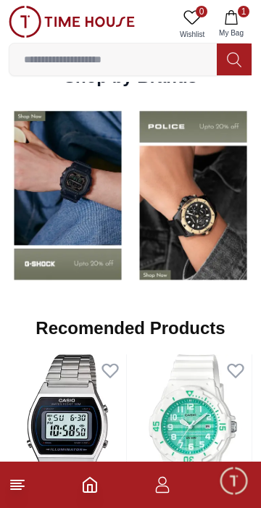
scroll to position [1080, 0]
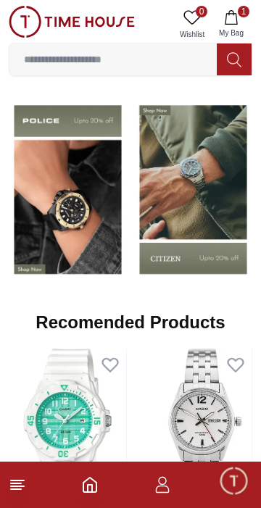
click at [77, 236] on img at bounding box center [68, 189] width 118 height 185
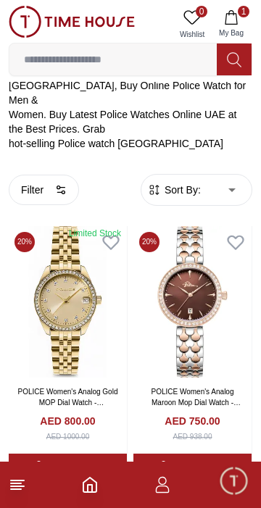
scroll to position [256, 0]
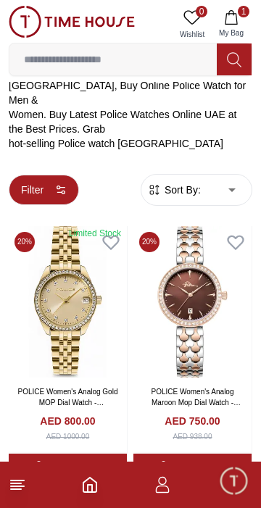
click at [46, 175] on button "Filter" at bounding box center [44, 190] width 70 height 30
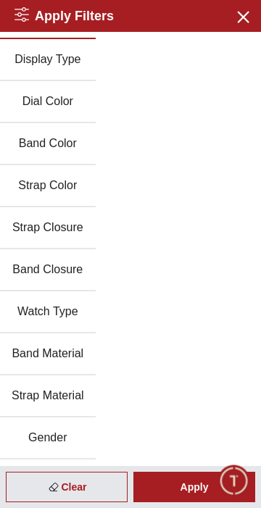
scroll to position [113, 0]
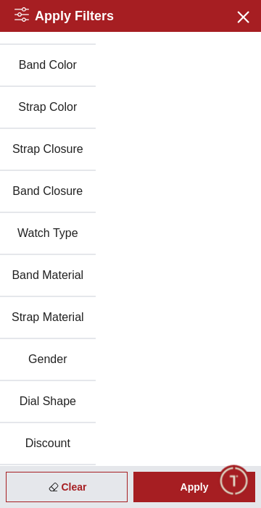
click at [61, 359] on button "Gender" at bounding box center [48, 360] width 96 height 42
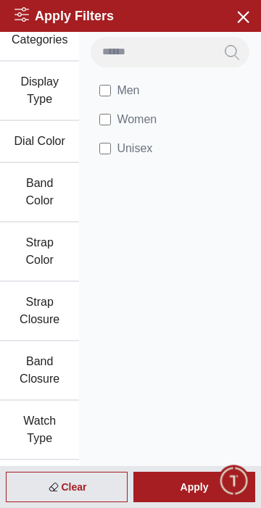
scroll to position [0, 0]
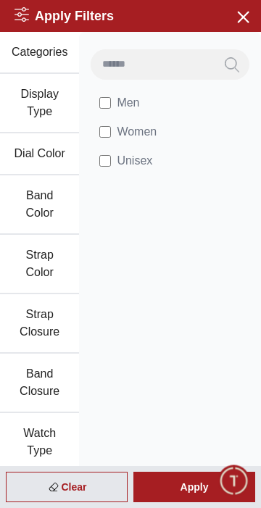
scroll to position [256, 0]
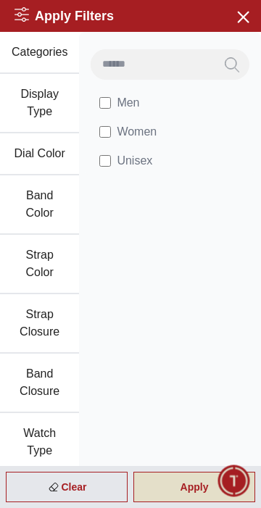
click at [198, 484] on div "Apply" at bounding box center [194, 486] width 122 height 30
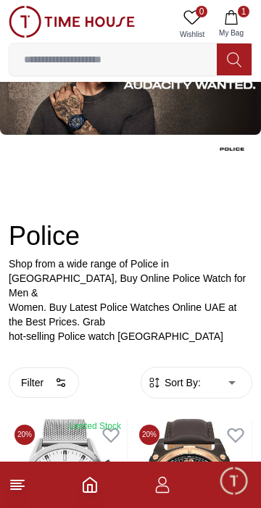
scroll to position [0, 0]
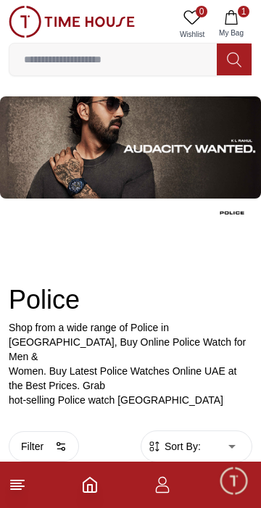
click at [190, 439] on span "Sort By:" at bounding box center [181, 446] width 39 height 14
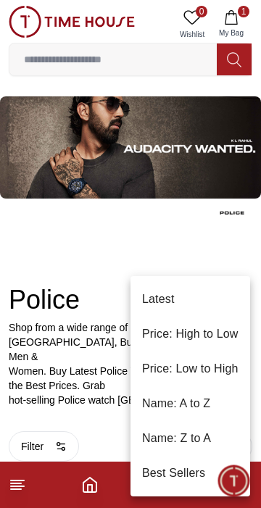
click at [227, 365] on li "Price: Low to High" at bounding box center [190, 368] width 120 height 35
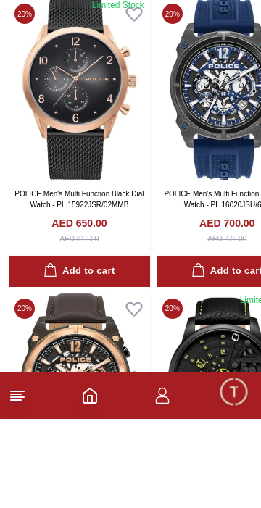
scroll to position [2224, 0]
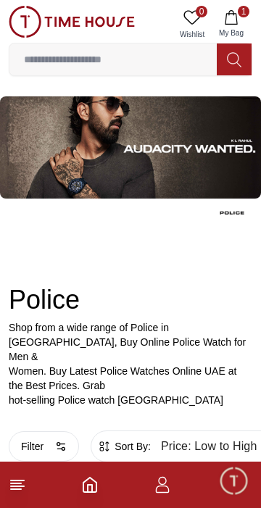
click at [127, 72] on input at bounding box center [112, 59] width 207 height 29
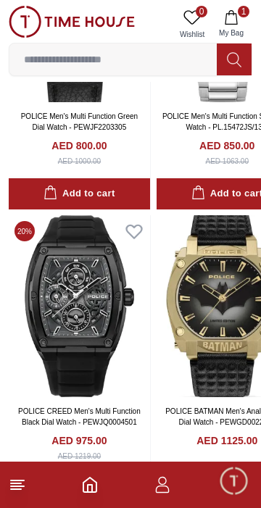
scroll to position [3006, 0]
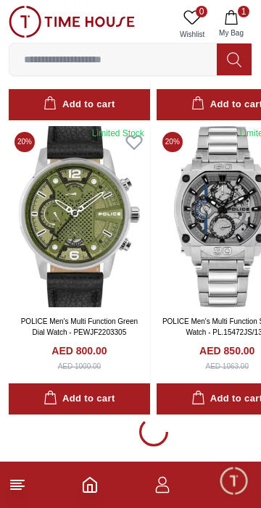
type input "******"
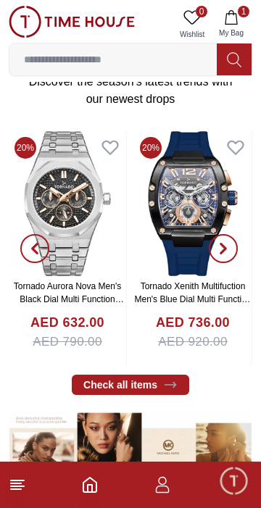
scroll to position [1080, 0]
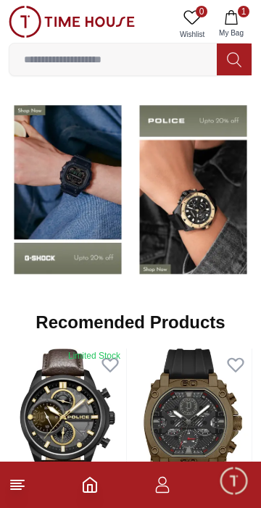
click at [112, 236] on img at bounding box center [68, 189] width 118 height 185
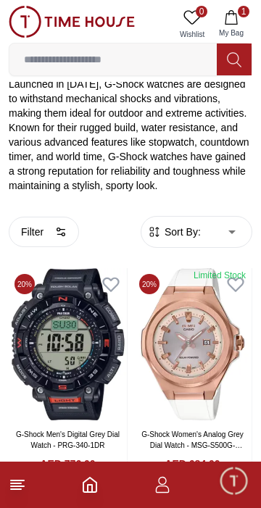
scroll to position [252, 0]
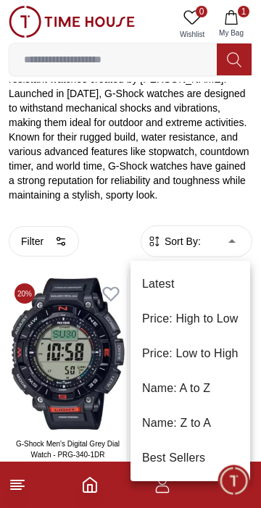
click at [231, 347] on li "Price: Low to High" at bounding box center [190, 353] width 120 height 35
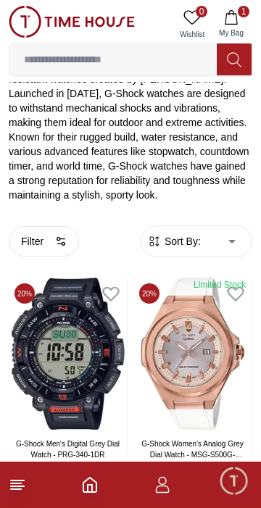
type input "*"
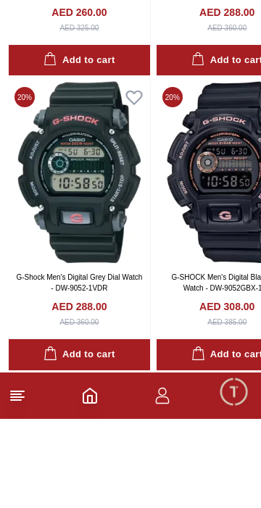
scroll to position [657, 0]
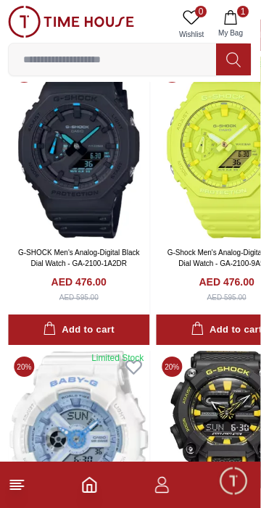
scroll to position [7763, 0]
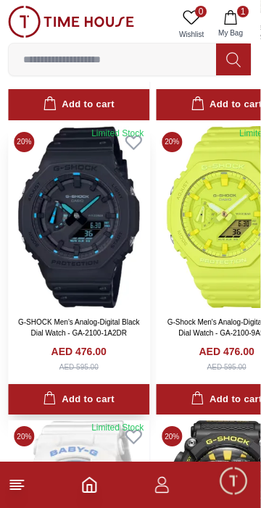
click at [96, 251] on img at bounding box center [79, 217] width 141 height 182
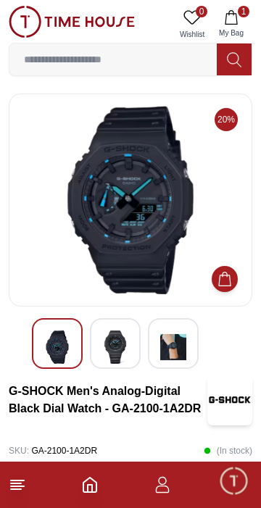
click at [118, 341] on img at bounding box center [115, 346] width 26 height 33
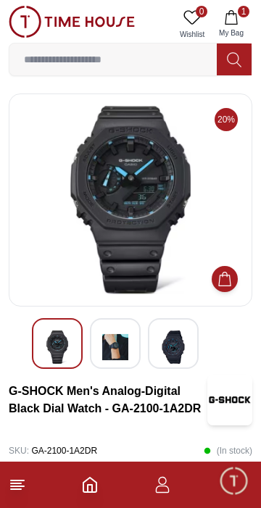
click at [168, 346] on img at bounding box center [173, 346] width 26 height 33
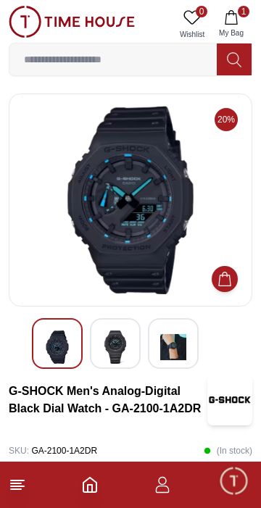
click at [103, 345] on img at bounding box center [115, 346] width 26 height 33
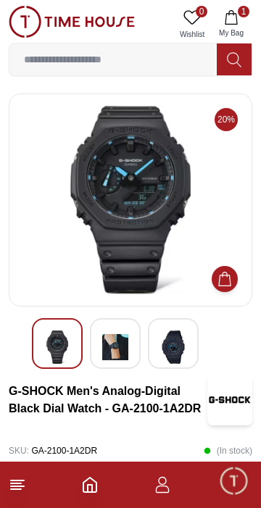
click at [68, 343] on img at bounding box center [57, 346] width 26 height 33
click at [64, 343] on img at bounding box center [57, 346] width 26 height 33
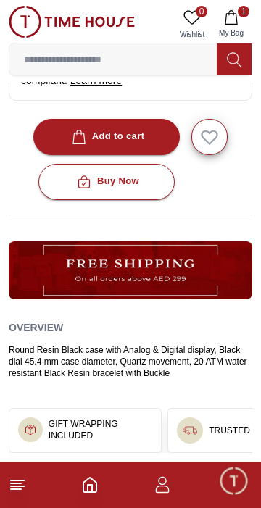
scroll to position [563, 0]
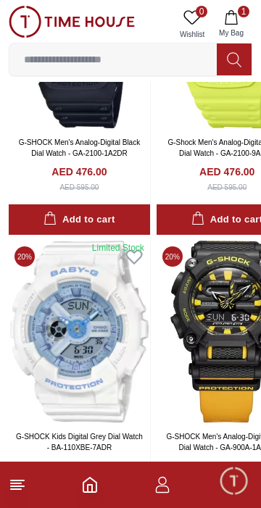
scroll to position [9042, 0]
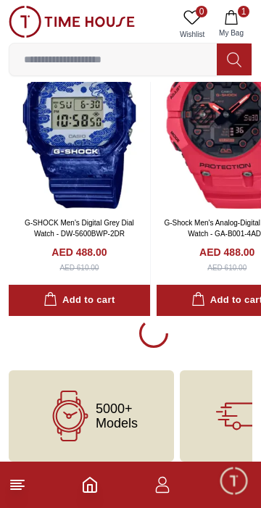
scroll to position [8953, 0]
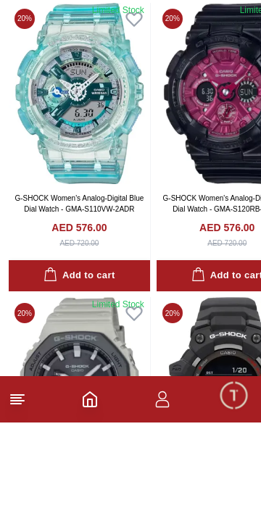
scroll to position [11894, 0]
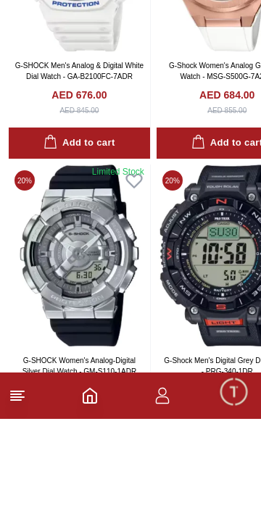
scroll to position [13825, 0]
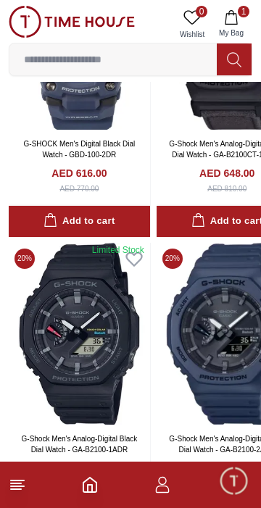
scroll to position [11891, 0]
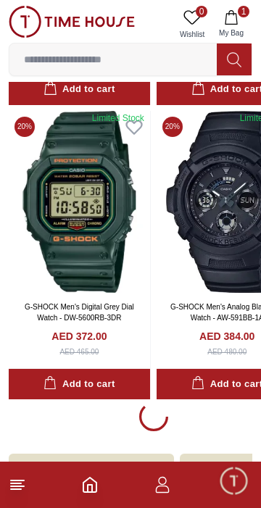
type input "******"
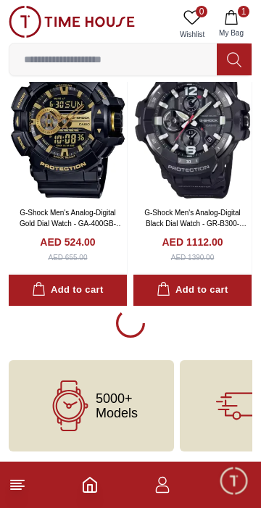
scroll to position [1080, 0]
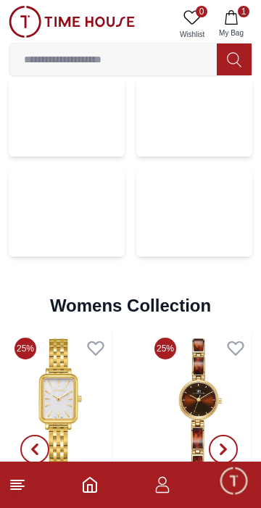
scroll to position [2791, 0]
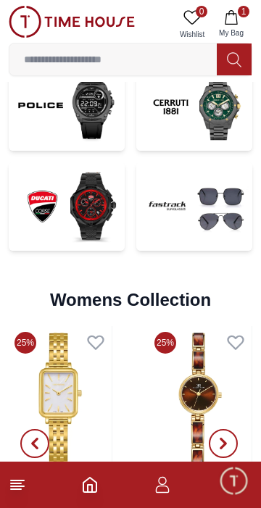
click at [80, 217] on img at bounding box center [67, 206] width 116 height 88
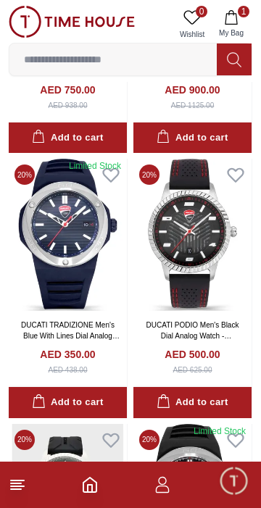
scroll to position [1420, 0]
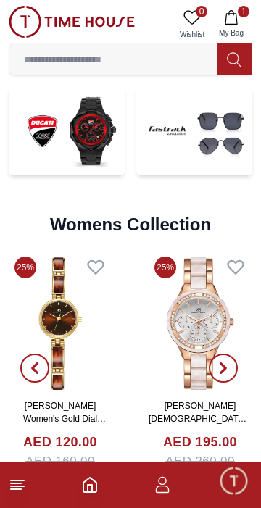
scroll to position [2703, 0]
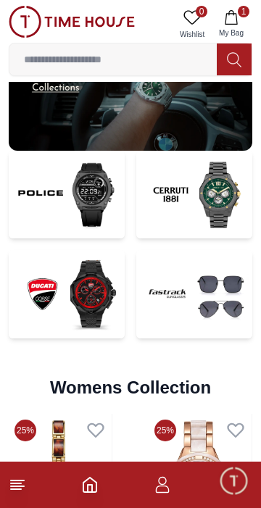
click at [171, 405] on div "Womens Collection Check all items" at bounding box center [130, 387] width 243 height 52
click at [209, 303] on img at bounding box center [194, 294] width 116 height 88
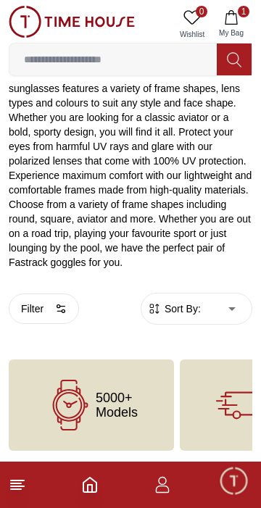
scroll to position [246, 0]
click at [173, 314] on span "Sort By:" at bounding box center [181, 308] width 39 height 14
click at [157, 348] on body "100% Genuine products with International Warranty Shop From [GEOGRAPHIC_DATA] |…" at bounding box center [130, 102] width 261 height 696
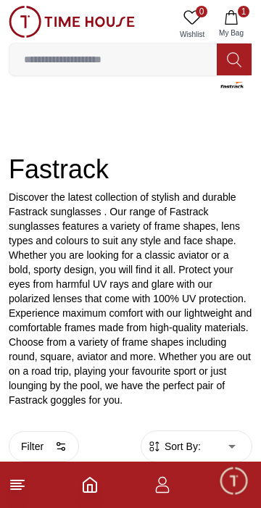
scroll to position [0, 0]
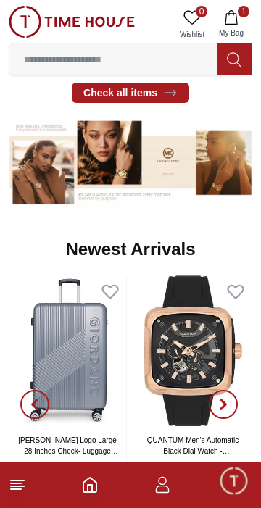
scroll to position [2703, 0]
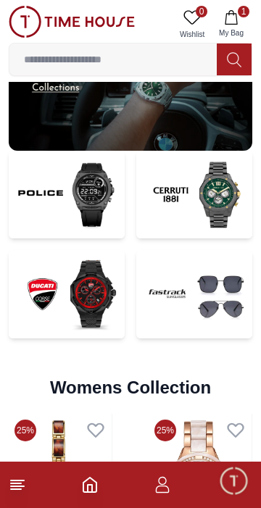
click at [95, 54] on input at bounding box center [112, 59] width 207 height 29
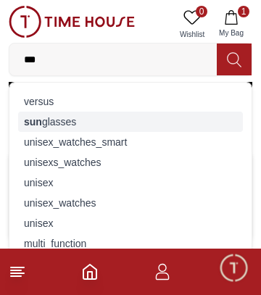
type input "***"
click at [41, 119] on div "sun glasses" at bounding box center [130, 122] width 225 height 20
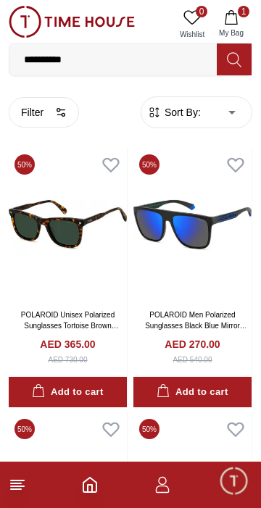
click at [198, 115] on span "Sort By:" at bounding box center [181, 112] width 39 height 14
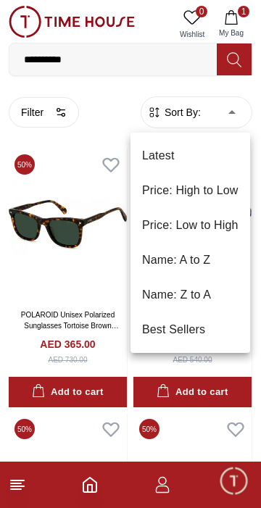
click at [218, 231] on li "Price: Low to High" at bounding box center [190, 225] width 120 height 35
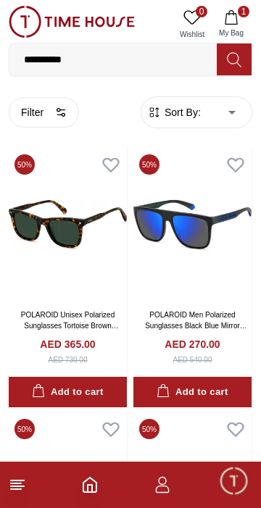
type input "*"
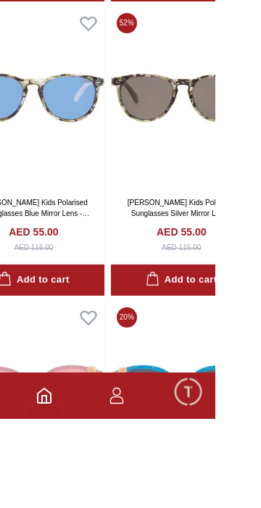
scroll to position [2690, 0]
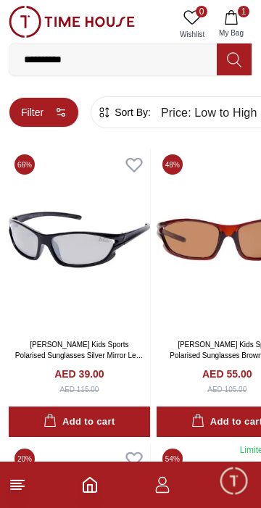
click at [28, 113] on button "Filter" at bounding box center [44, 112] width 70 height 30
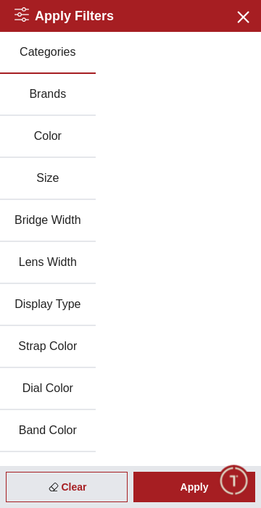
click at [22, 175] on button "Size" at bounding box center [48, 179] width 96 height 42
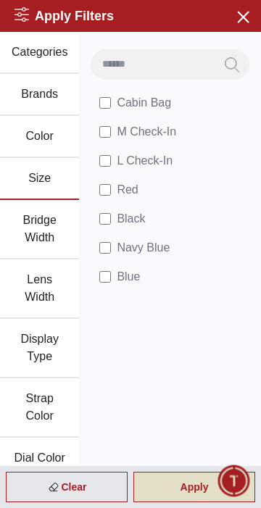
click at [193, 487] on div "Apply" at bounding box center [194, 486] width 122 height 30
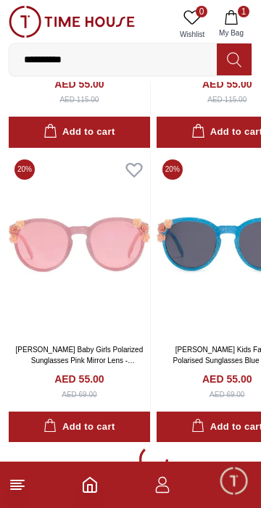
scroll to position [2779, 0]
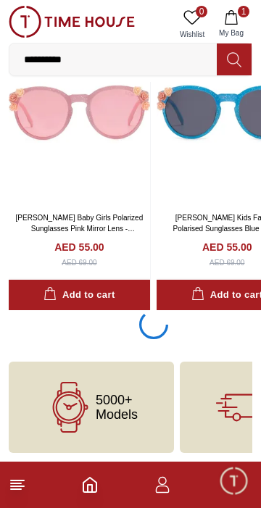
scroll to position [2690, 0]
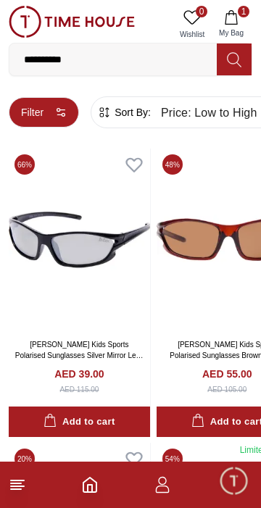
click at [22, 112] on button "Filter" at bounding box center [44, 112] width 70 height 30
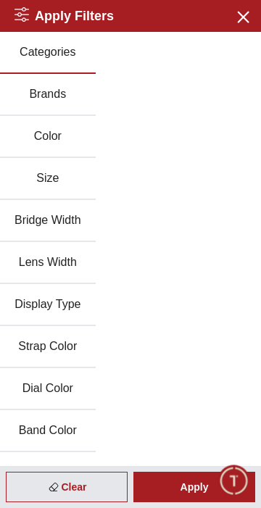
click at [22, 97] on button "Brands" at bounding box center [48, 95] width 96 height 42
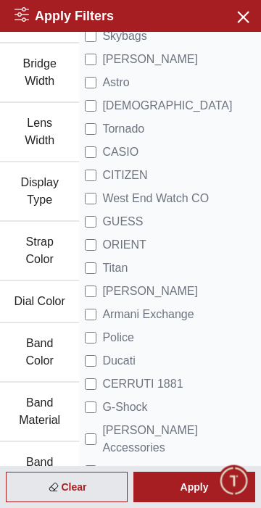
scroll to position [167, 0]
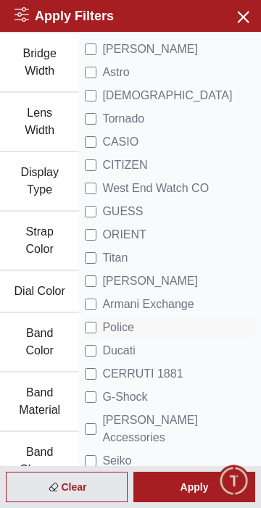
click at [116, 327] on span "Police" at bounding box center [118, 327] width 32 height 17
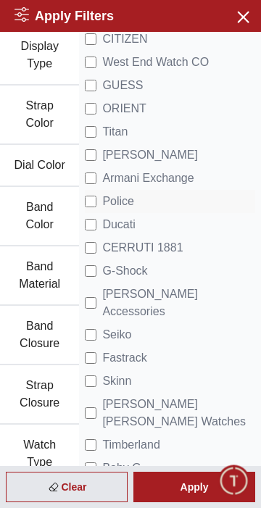
scroll to position [497, 0]
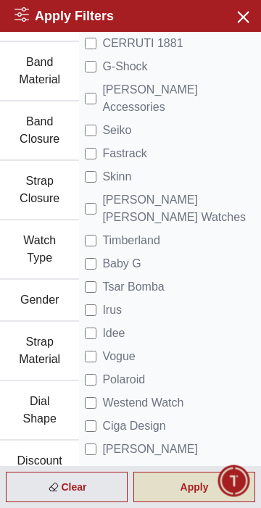
click at [187, 491] on div "Apply" at bounding box center [194, 486] width 122 height 30
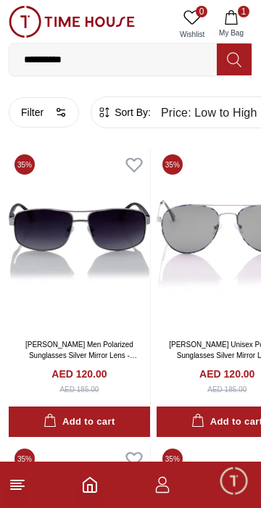
click at [164, 59] on input "**********" at bounding box center [112, 59] width 207 height 29
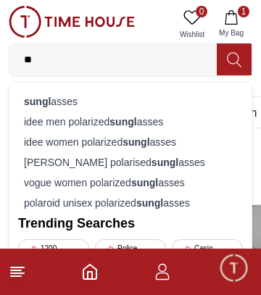
type input "*"
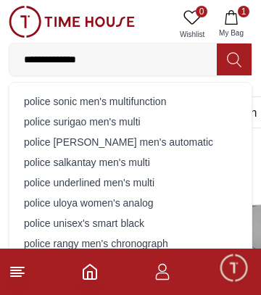
type input "**********"
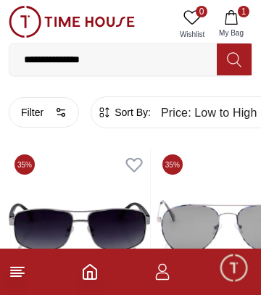
type input "******"
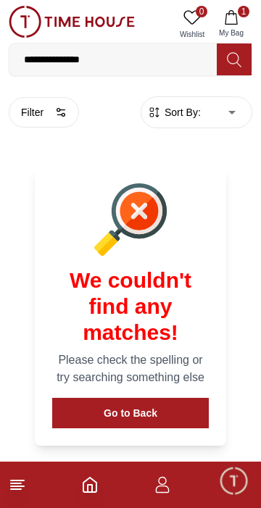
click at [149, 60] on input "**********" at bounding box center [112, 59] width 207 height 29
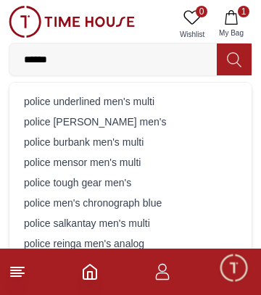
type input "*****"
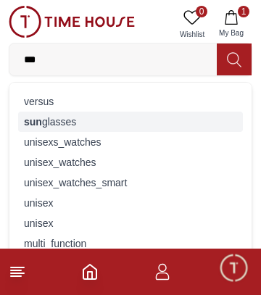
type input "***"
click at [33, 121] on strong "sun" at bounding box center [33, 122] width 18 height 12
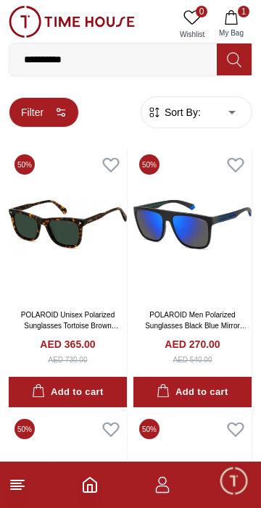
click at [33, 120] on button "Filter" at bounding box center [44, 112] width 70 height 30
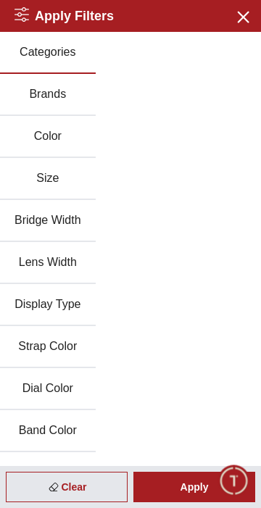
click at [29, 101] on button "Brands" at bounding box center [48, 95] width 96 height 42
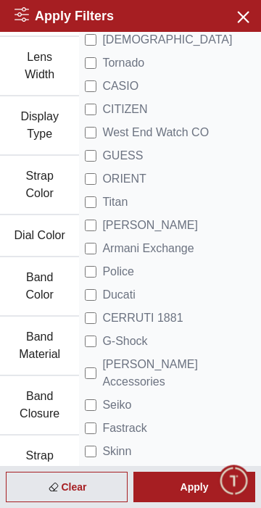
scroll to position [225, 0]
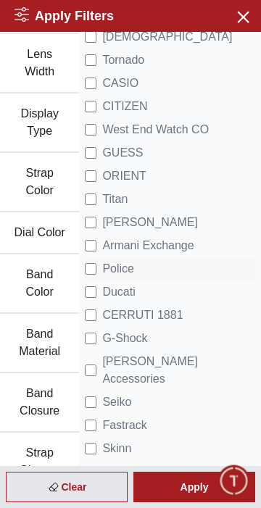
click at [104, 267] on span "Police" at bounding box center [118, 268] width 32 height 17
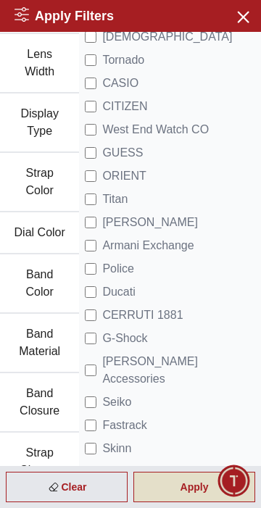
click at [178, 490] on div "Apply" at bounding box center [194, 486] width 122 height 30
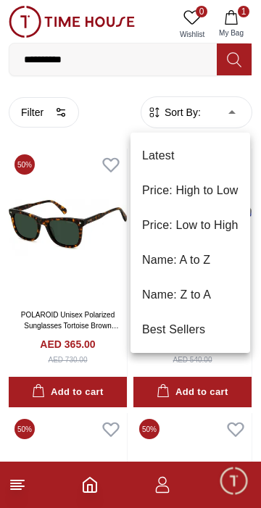
click at [220, 222] on li "Price: Low to High" at bounding box center [190, 225] width 120 height 35
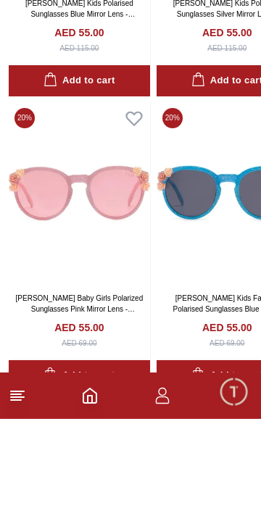
scroll to position [2690, 0]
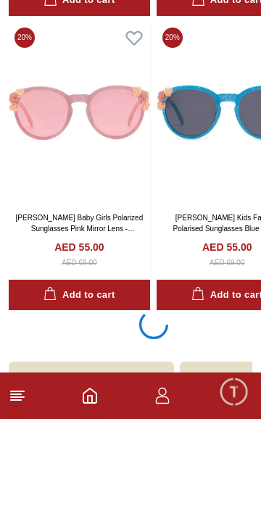
scroll to position [2690, 0]
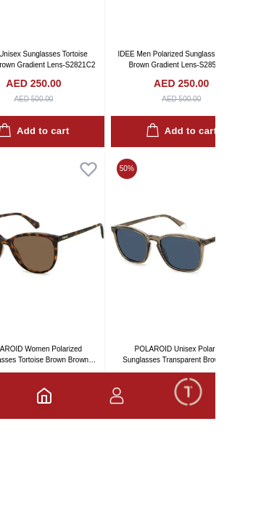
scroll to position [8659, 0]
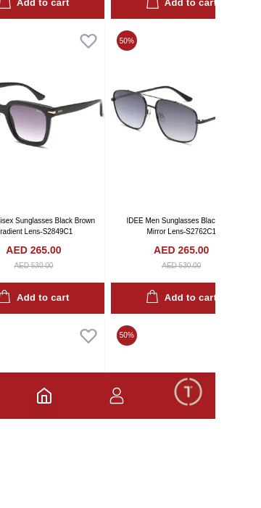
scroll to position [8656, 0]
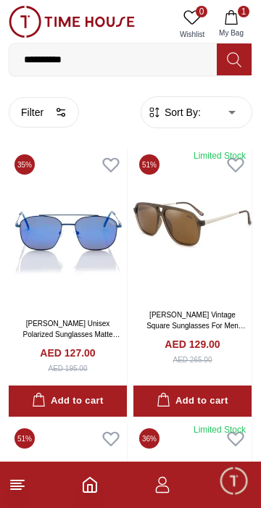
type input "*"
